Goal: Book appointment/travel/reservation

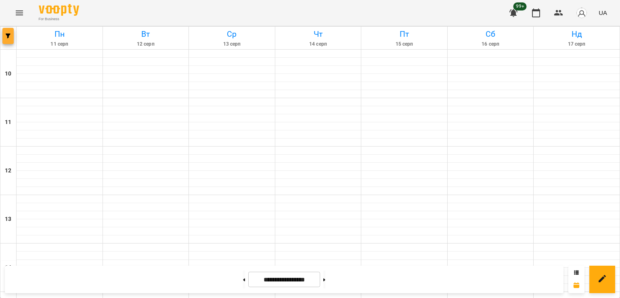
click at [10, 36] on icon "button" at bounding box center [8, 35] width 5 height 5
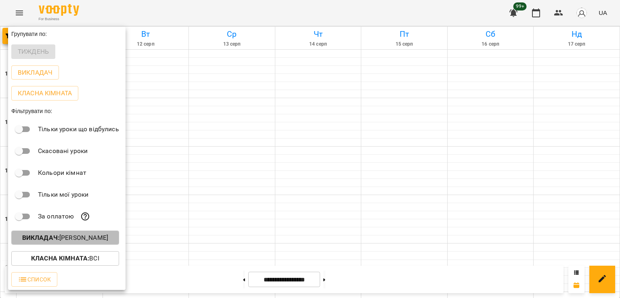
click at [90, 241] on p "Викладач : [PERSON_NAME]" at bounding box center [65, 238] width 86 height 10
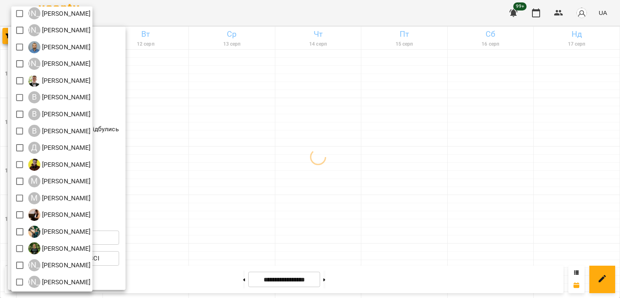
scroll to position [52, 0]
click at [279, 187] on div at bounding box center [310, 149] width 620 height 298
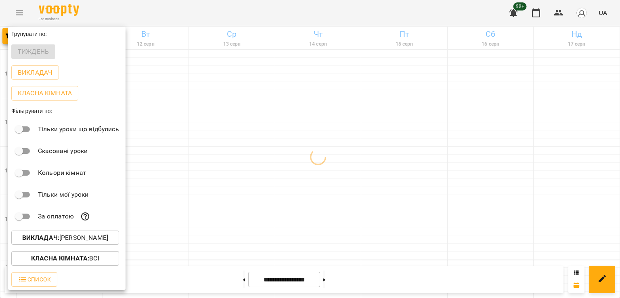
click at [318, 180] on div at bounding box center [310, 149] width 620 height 298
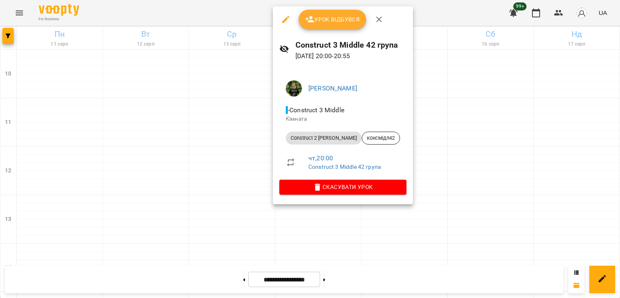
click at [138, 171] on div at bounding box center [310, 149] width 620 height 298
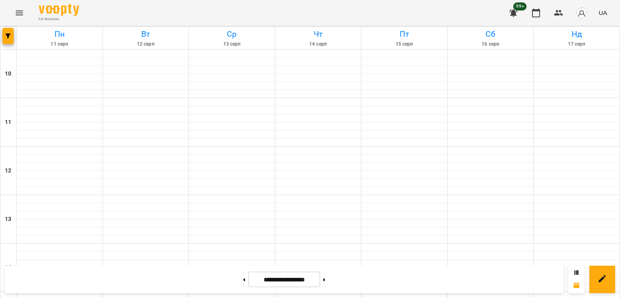
scroll to position [418, 0]
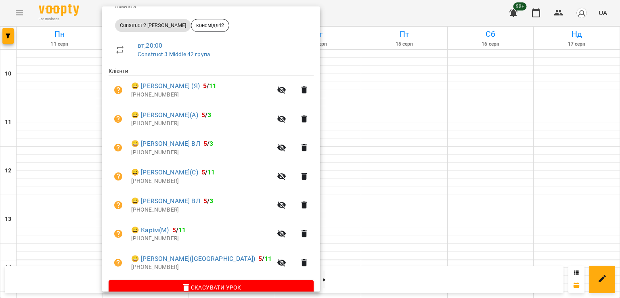
scroll to position [127, 0]
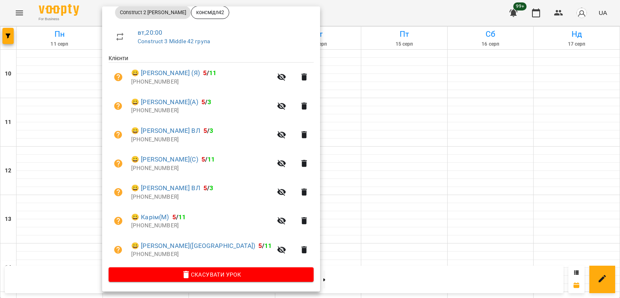
click at [301, 136] on div at bounding box center [310, 149] width 620 height 298
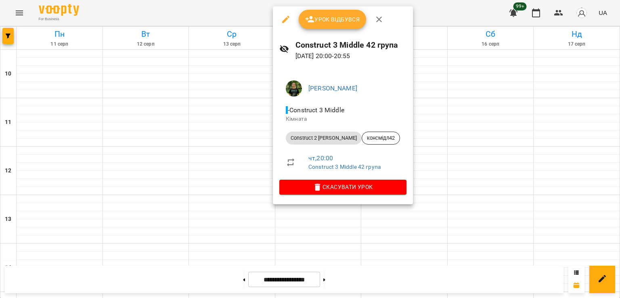
click at [140, 149] on div at bounding box center [310, 149] width 620 height 298
